Goal: Transaction & Acquisition: Purchase product/service

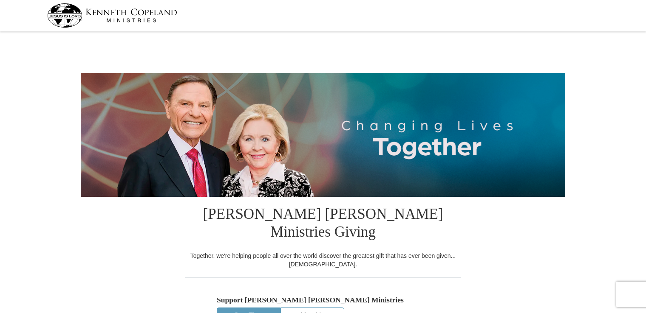
select select "TX"
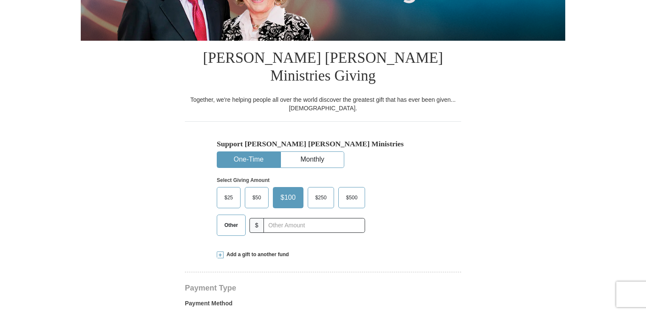
scroll to position [158, 0]
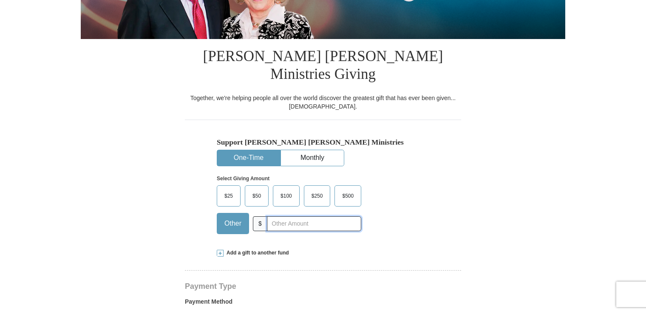
click at [306, 217] on input "text" at bounding box center [314, 224] width 94 height 15
type input "1134"
click at [418, 217] on div "Select Giving Amount Amount must be a valid number The total gift cannot be les…" at bounding box center [323, 203] width 212 height 74
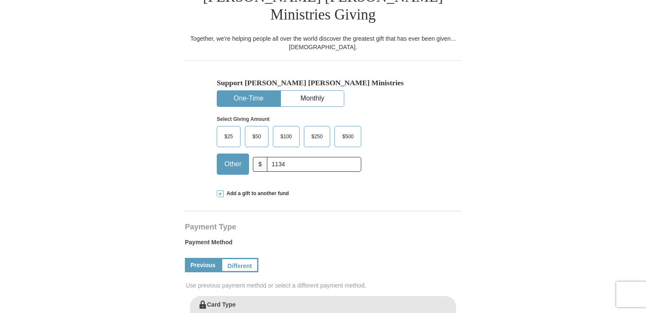
scroll to position [217, 0]
click at [245, 190] on span "Add a gift to another fund" at bounding box center [255, 193] width 65 height 7
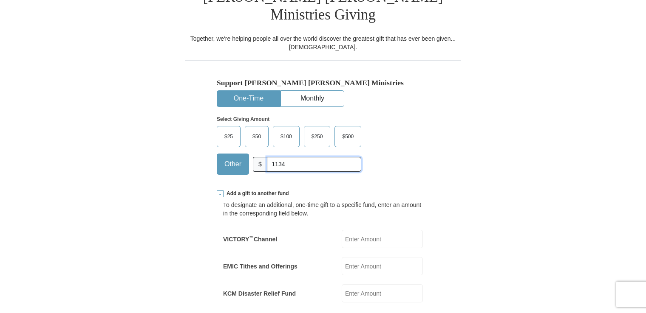
click at [298, 157] on input "1134" at bounding box center [314, 164] width 94 height 15
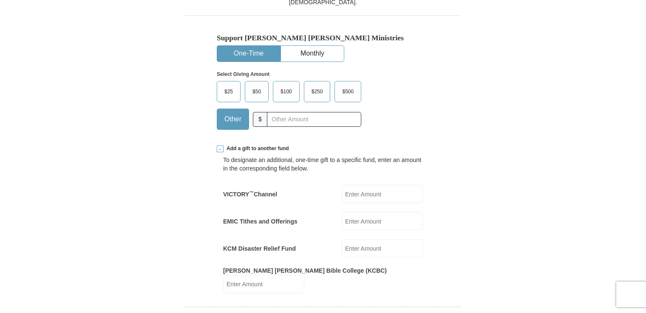
scroll to position [263, 0]
click at [382, 184] on input "VICTORY ™ Channel" at bounding box center [381, 193] width 81 height 18
type input "1134"
click at [513, 187] on form "Kenneth Copeland Ministries Giving Together, we're helping people all over the …" at bounding box center [323, 317] width 484 height 1093
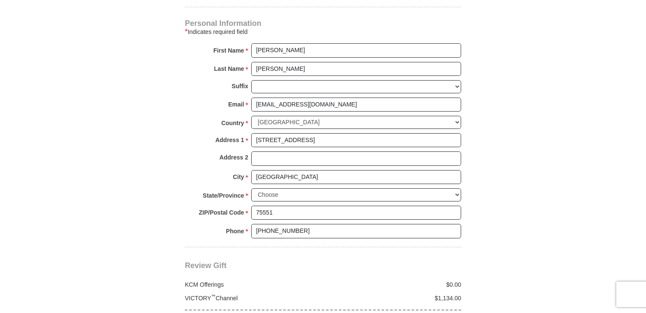
scroll to position [715, 0]
click at [387, 133] on input "812 Woodland Lake Dr" at bounding box center [356, 140] width 210 height 14
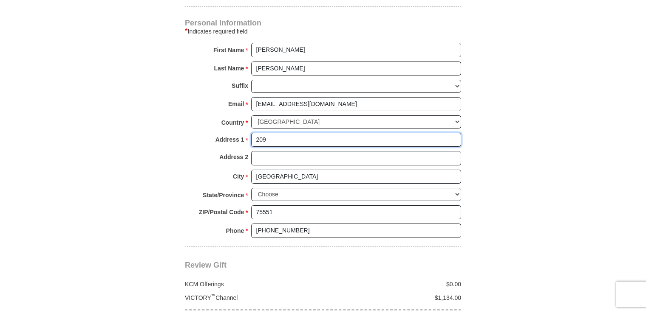
type input "209 Bent Creek Dr"
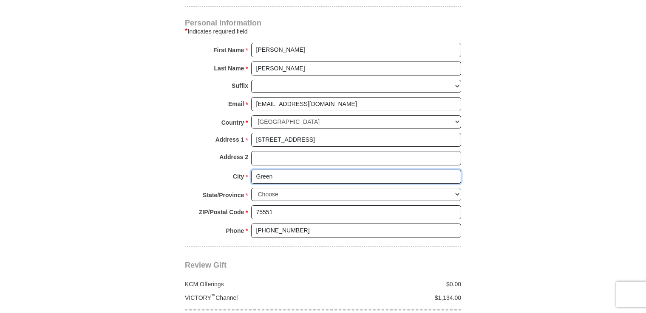
type input "Greenville"
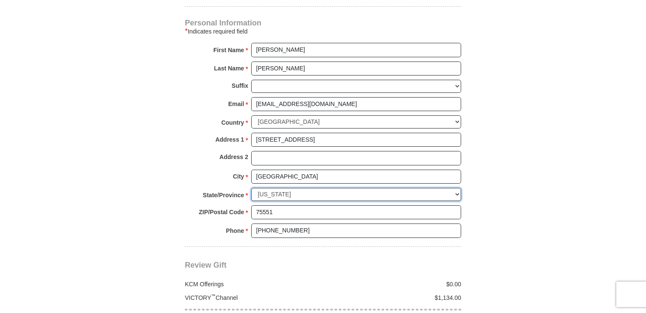
select select "NC"
type input "27834"
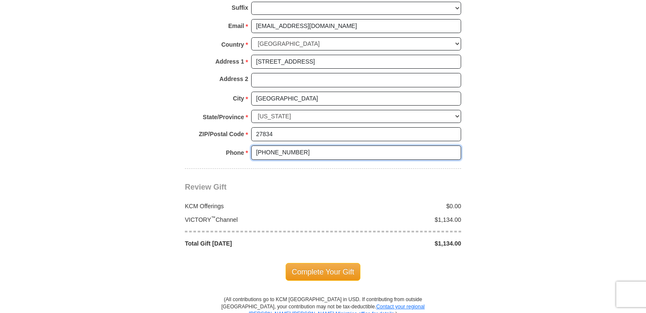
scroll to position [795, 0]
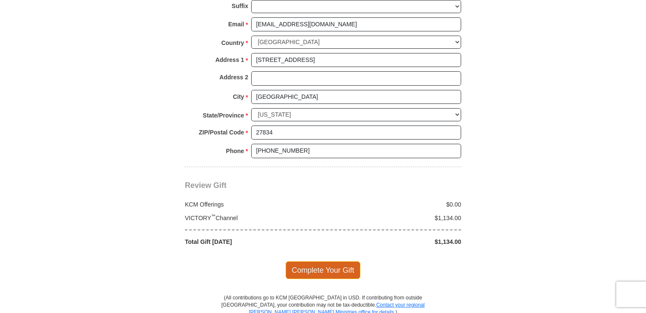
click at [317, 262] on span "Complete Your Gift" at bounding box center [322, 271] width 75 height 18
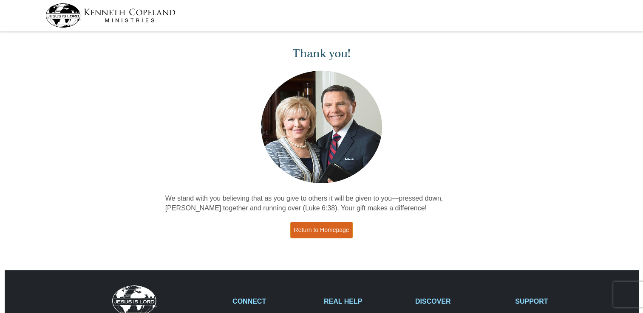
click at [320, 232] on link "Return to Homepage" at bounding box center [321, 230] width 63 height 17
